Goal: Navigation & Orientation: Find specific page/section

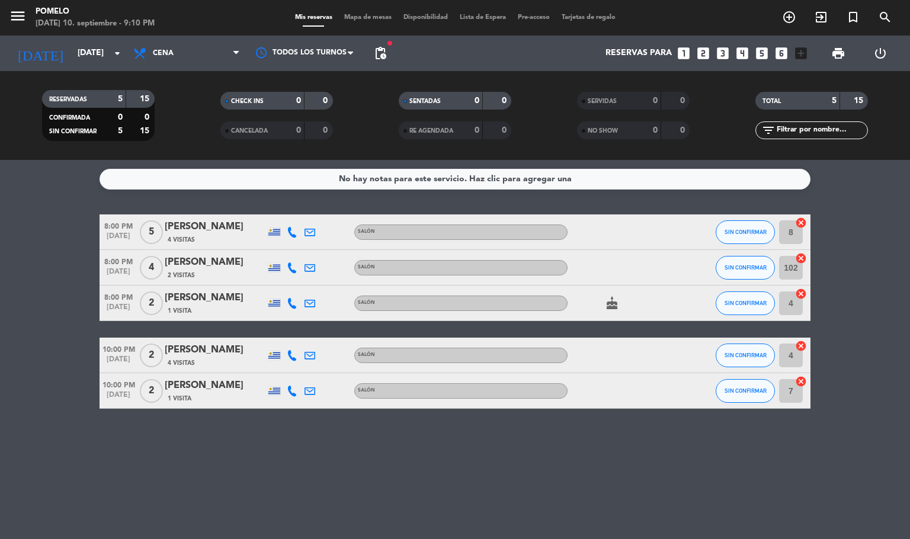
click at [343, 17] on span "Mapa de mesas" at bounding box center [367, 17] width 59 height 7
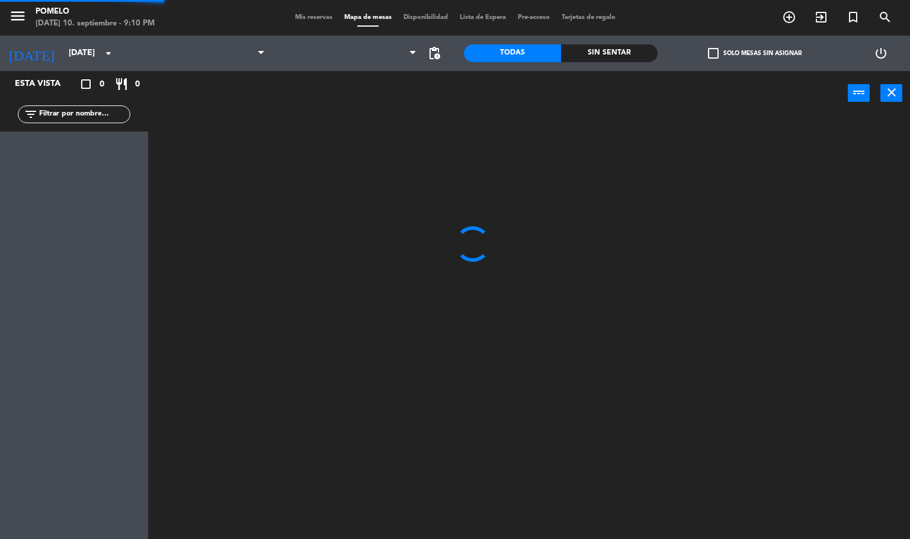
click at [319, 17] on span "Mis reservas" at bounding box center [313, 17] width 49 height 7
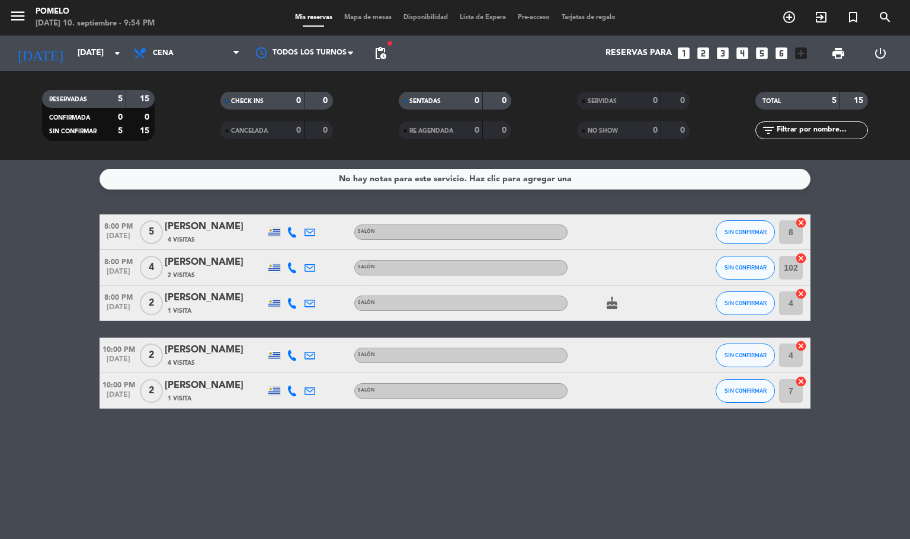
click at [355, 22] on div "Mis reservas Mapa de mesas Disponibilidad Lista de Espera Pre-acceso Tarjetas d…" at bounding box center [455, 17] width 332 height 11
click at [358, 20] on span "Mapa de mesas" at bounding box center [367, 17] width 59 height 7
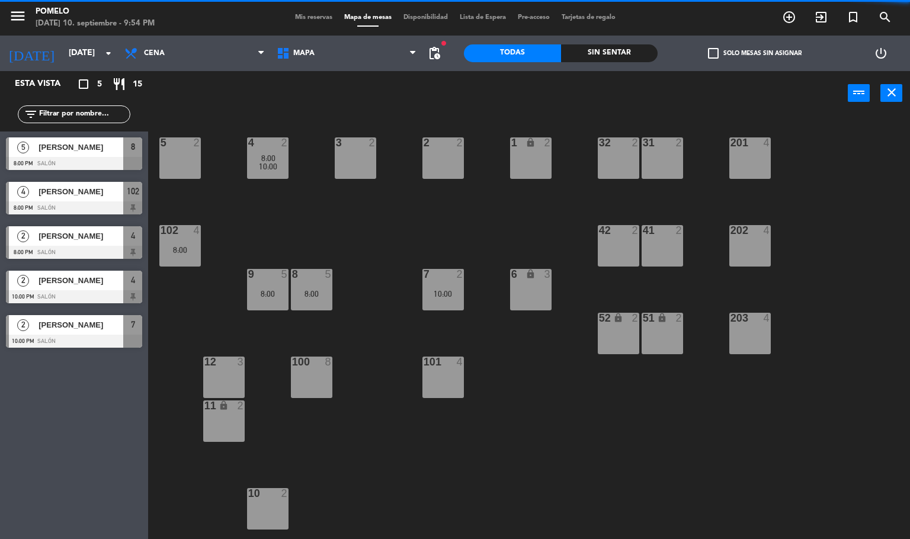
click at [311, 17] on span "Mis reservas" at bounding box center [313, 17] width 49 height 7
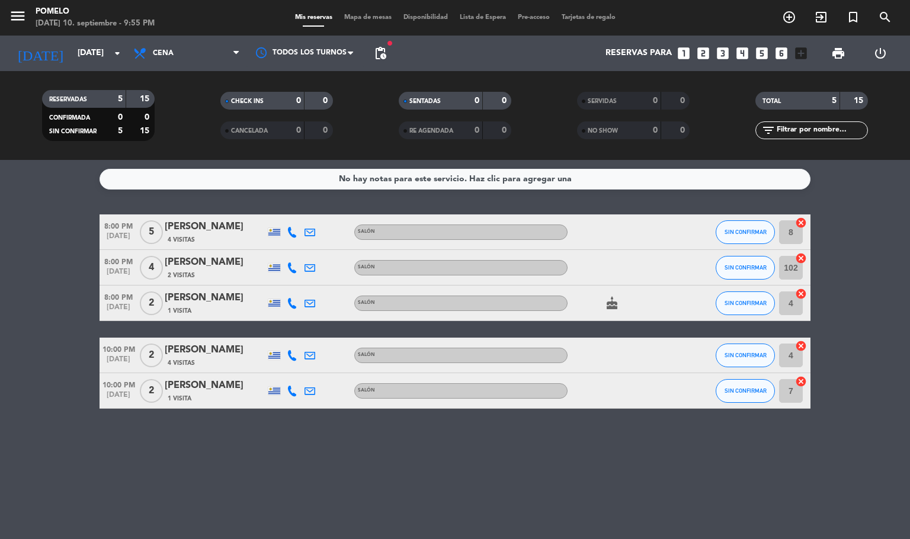
click at [379, 485] on div "No hay notas para este servicio. Haz clic para agregar una 8:00 PM [DATE] 5 [PE…" at bounding box center [455, 349] width 910 height 379
drag, startPoint x: 377, startPoint y: 20, endPoint x: 276, endPoint y: 23, distance: 100.7
click at [359, 22] on div "Mis reservas Mapa de mesas Disponibilidad Lista de Espera Pre-acceso Tarjetas d…" at bounding box center [455, 17] width 332 height 11
click at [370, 15] on span "Mapa de mesas" at bounding box center [367, 17] width 59 height 7
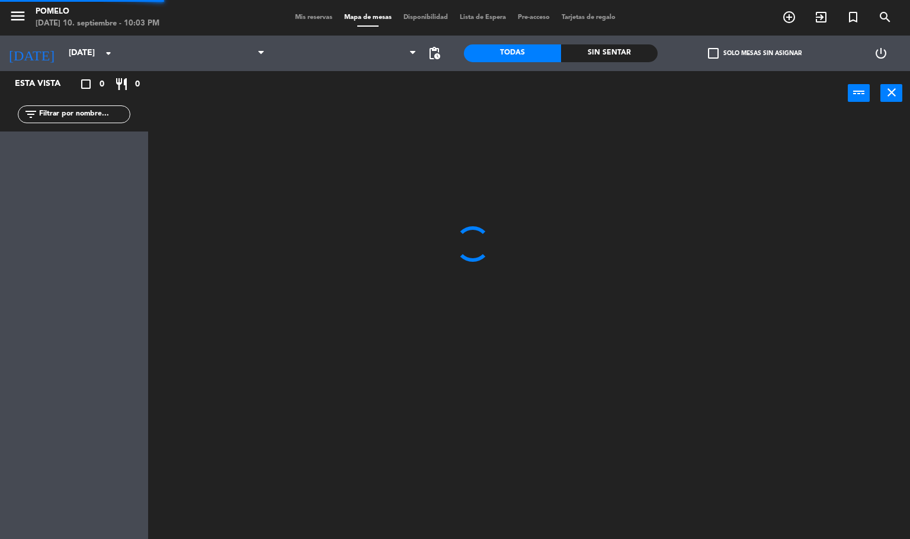
click at [304, 22] on div "Mis reservas Mapa de mesas Disponibilidad Lista de Espera Pre-acceso Tarjetas d…" at bounding box center [455, 17] width 332 height 11
click at [303, 18] on span "Mis reservas" at bounding box center [313, 17] width 49 height 7
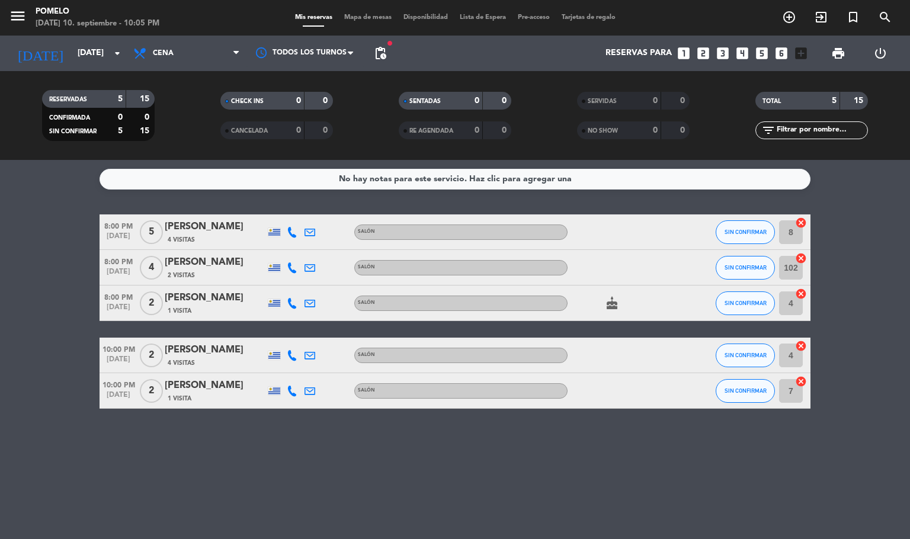
click at [352, 14] on span "Mapa de mesas" at bounding box center [367, 17] width 59 height 7
